Goal: Check status: Verify the current state of an ongoing process or item

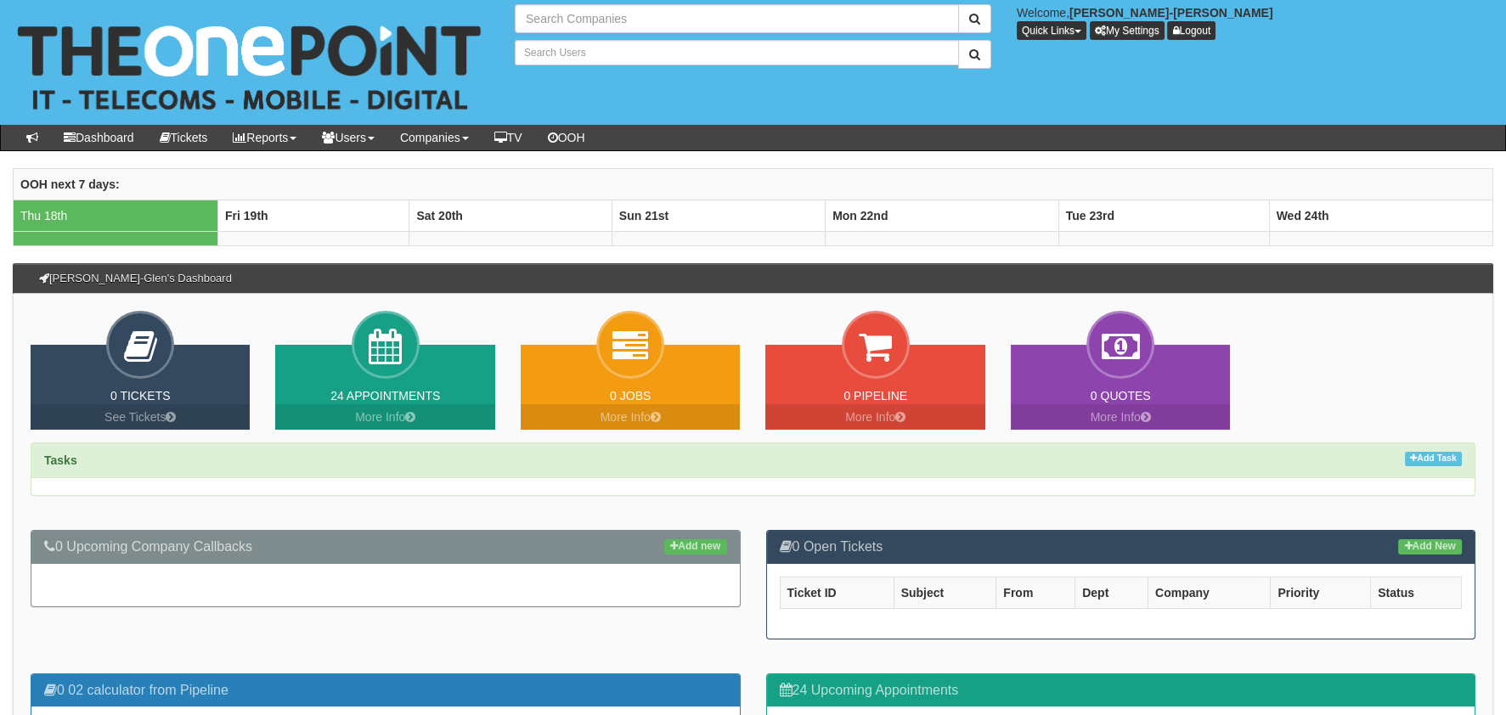
type input "Search Companies"
type input "Search Users"
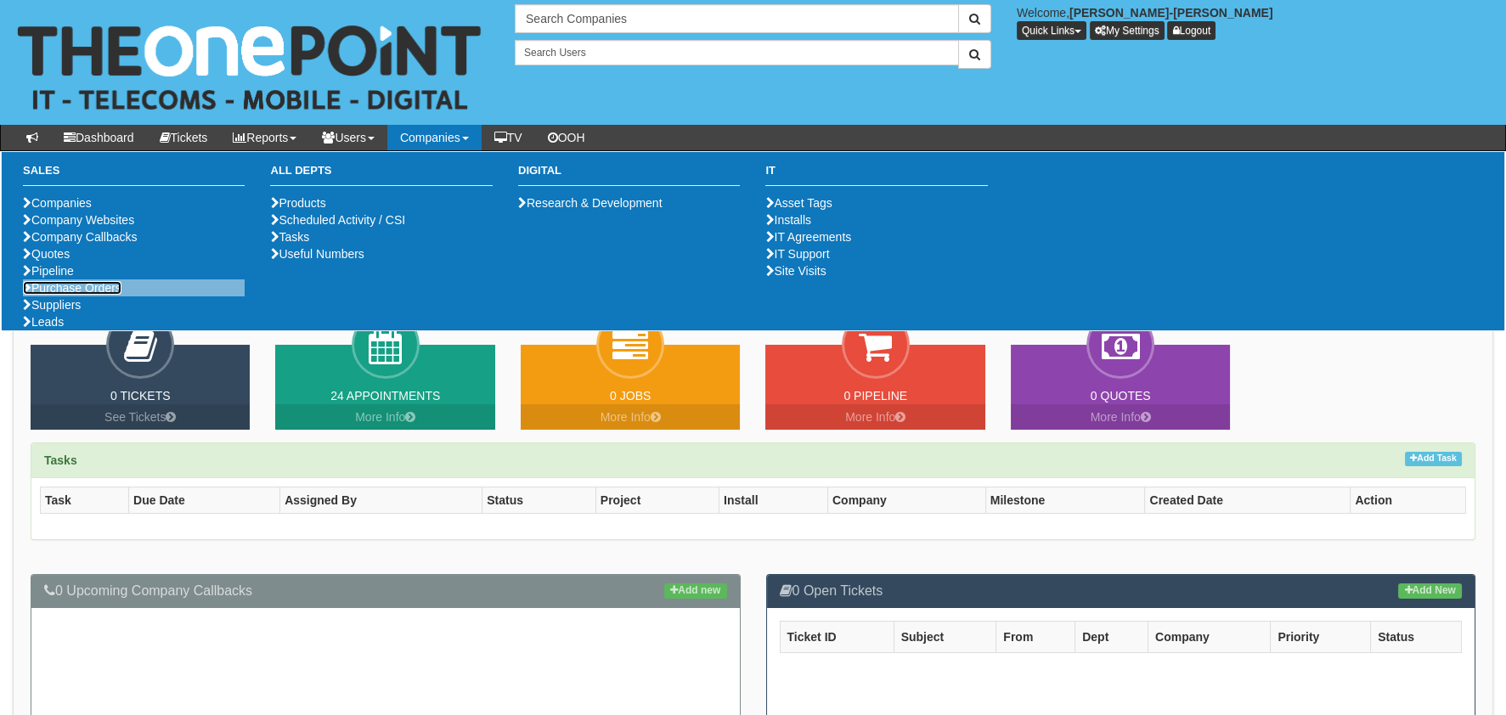
click at [91, 295] on link "Purchase Orders" at bounding box center [72, 288] width 99 height 14
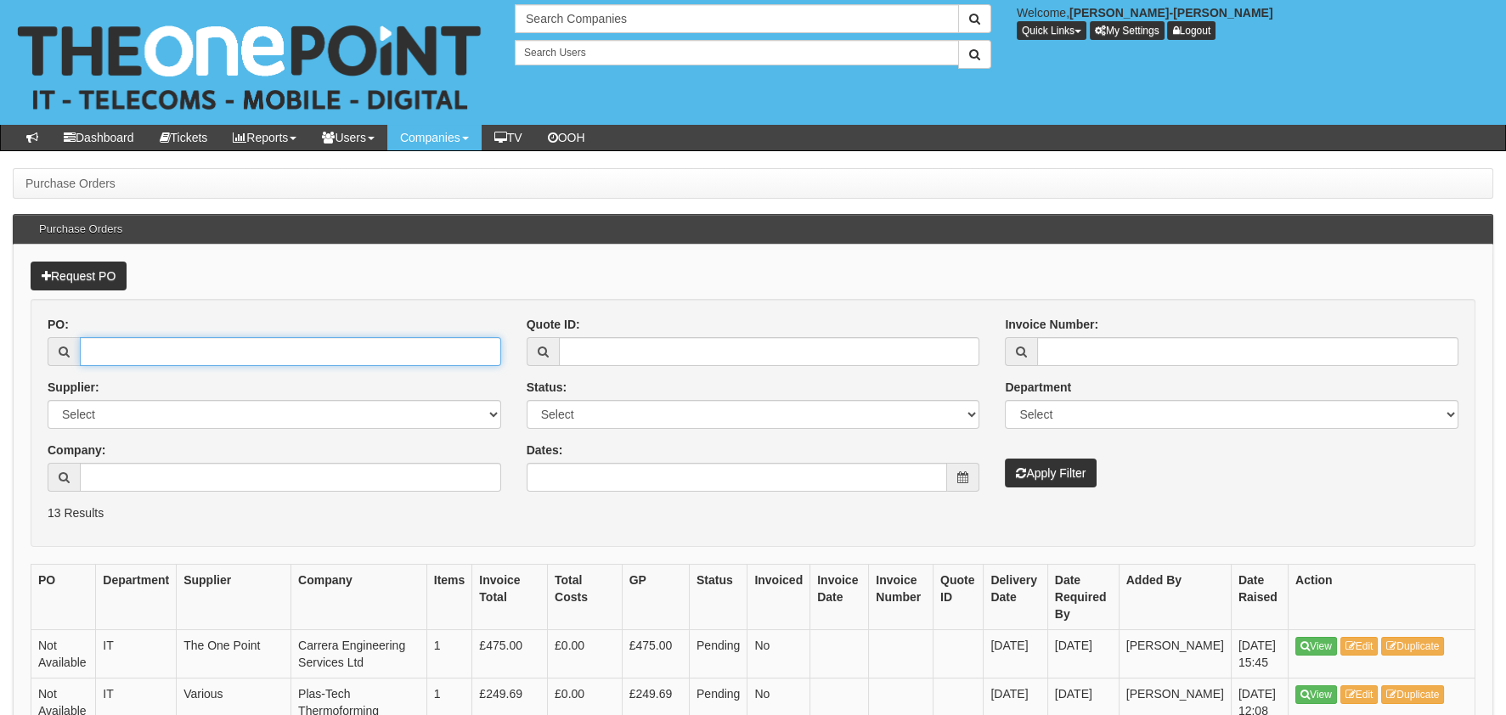
click at [206, 363] on input "PO:" at bounding box center [290, 351] width 421 height 29
paste input "19531"
type input "19531"
click at [1015, 465] on button "Apply Filter" at bounding box center [1051, 473] width 92 height 29
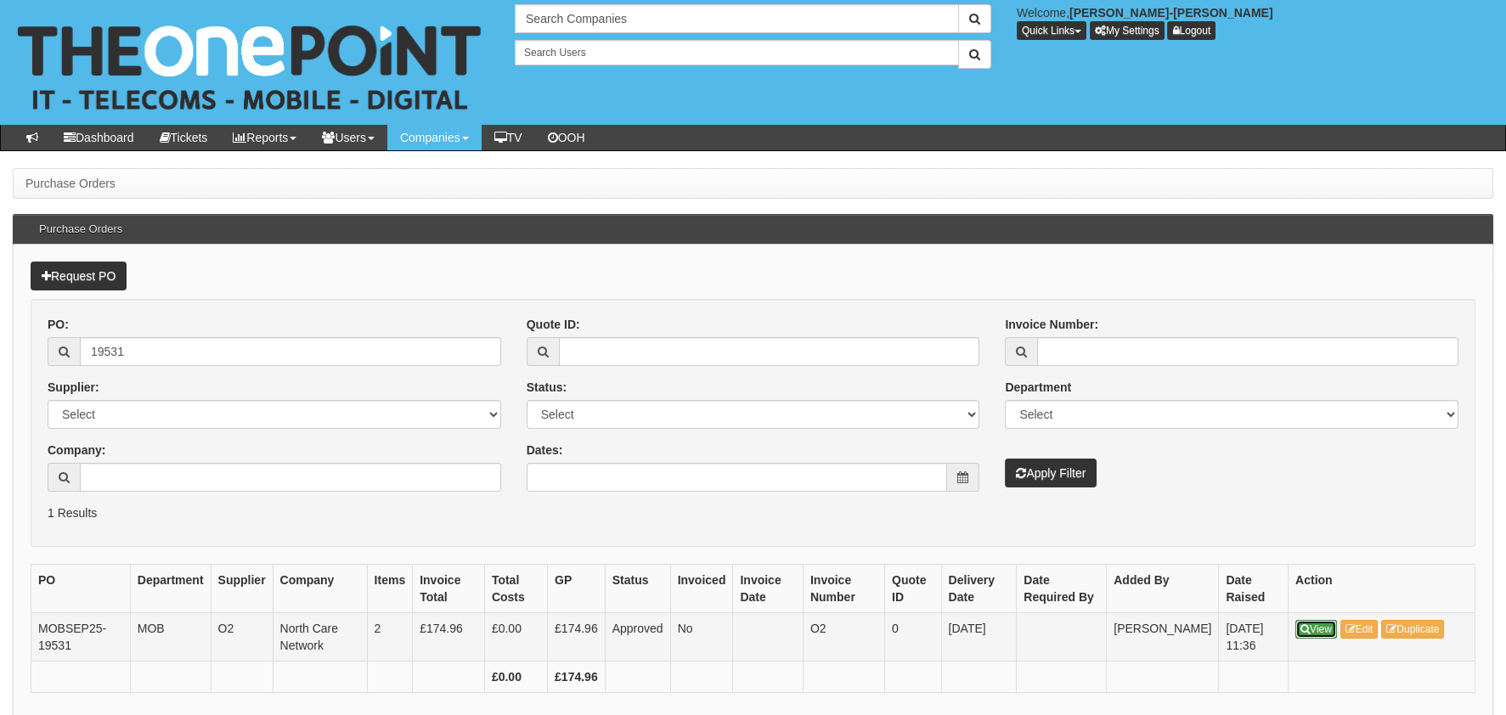
click at [1309, 626] on link "View" at bounding box center [1316, 629] width 42 height 19
